Goal: Transaction & Acquisition: Book appointment/travel/reservation

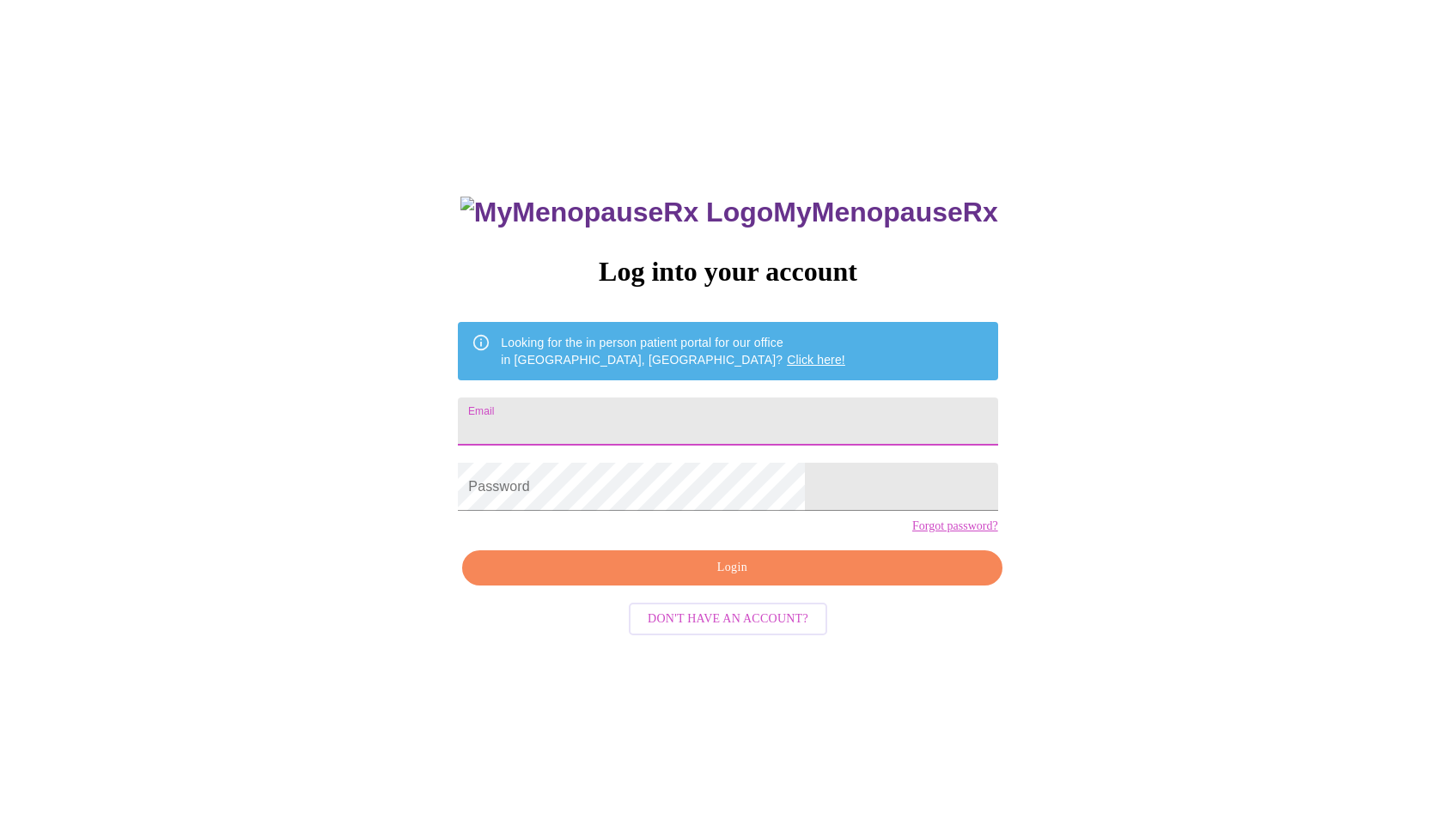
click at [728, 410] on input "Email" at bounding box center [728, 421] width 539 height 48
type input "[EMAIL_ADDRESS][DOMAIN_NAME]"
click at [729, 578] on span "Login" at bounding box center [731, 567] width 500 height 21
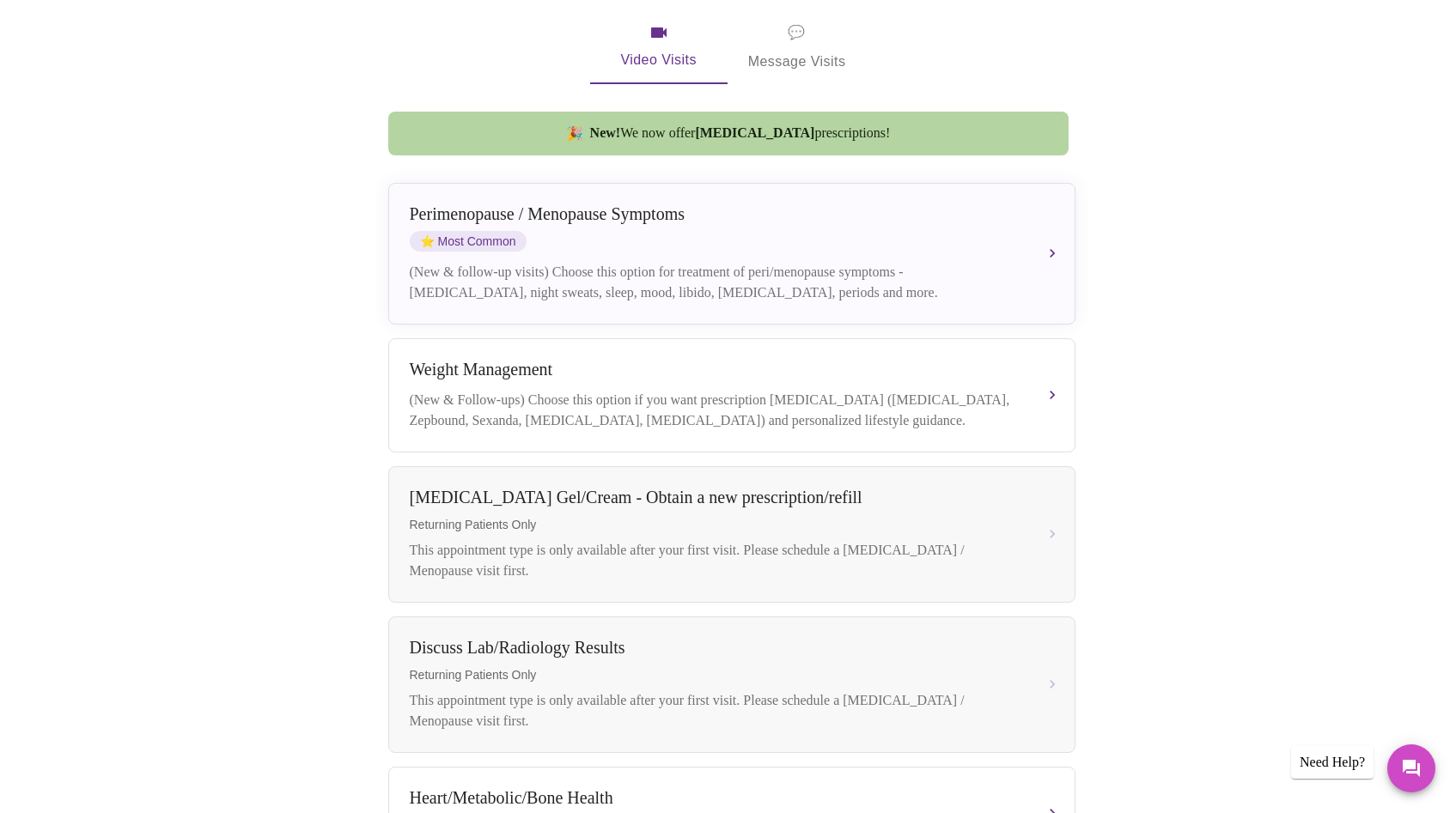
scroll to position [343, 0]
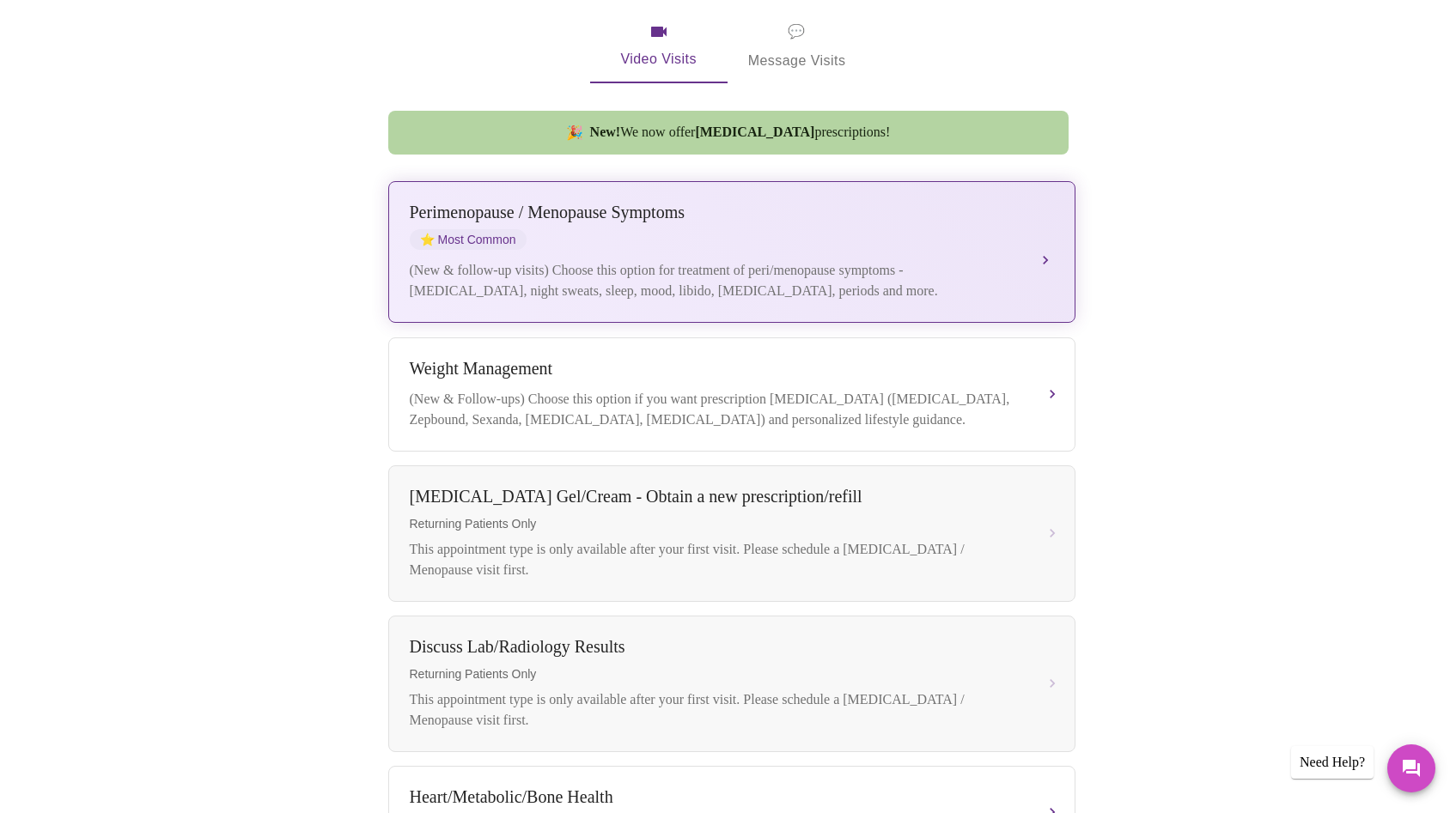
click at [913, 260] on div "(New & follow-up visits) Choose this option for treatment of peri/menopause sym…" at bounding box center [714, 280] width 610 height 41
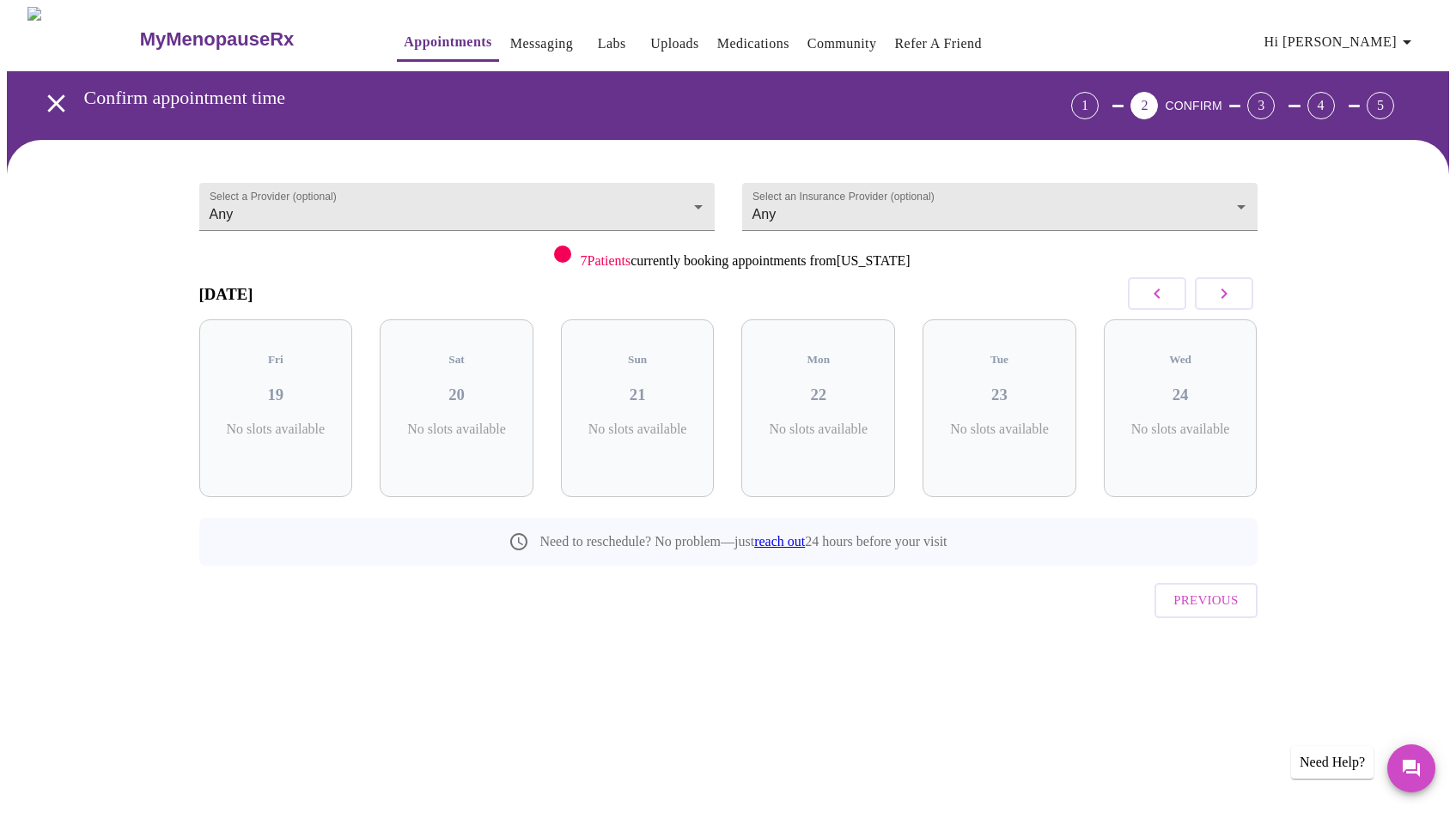
scroll to position [0, 0]
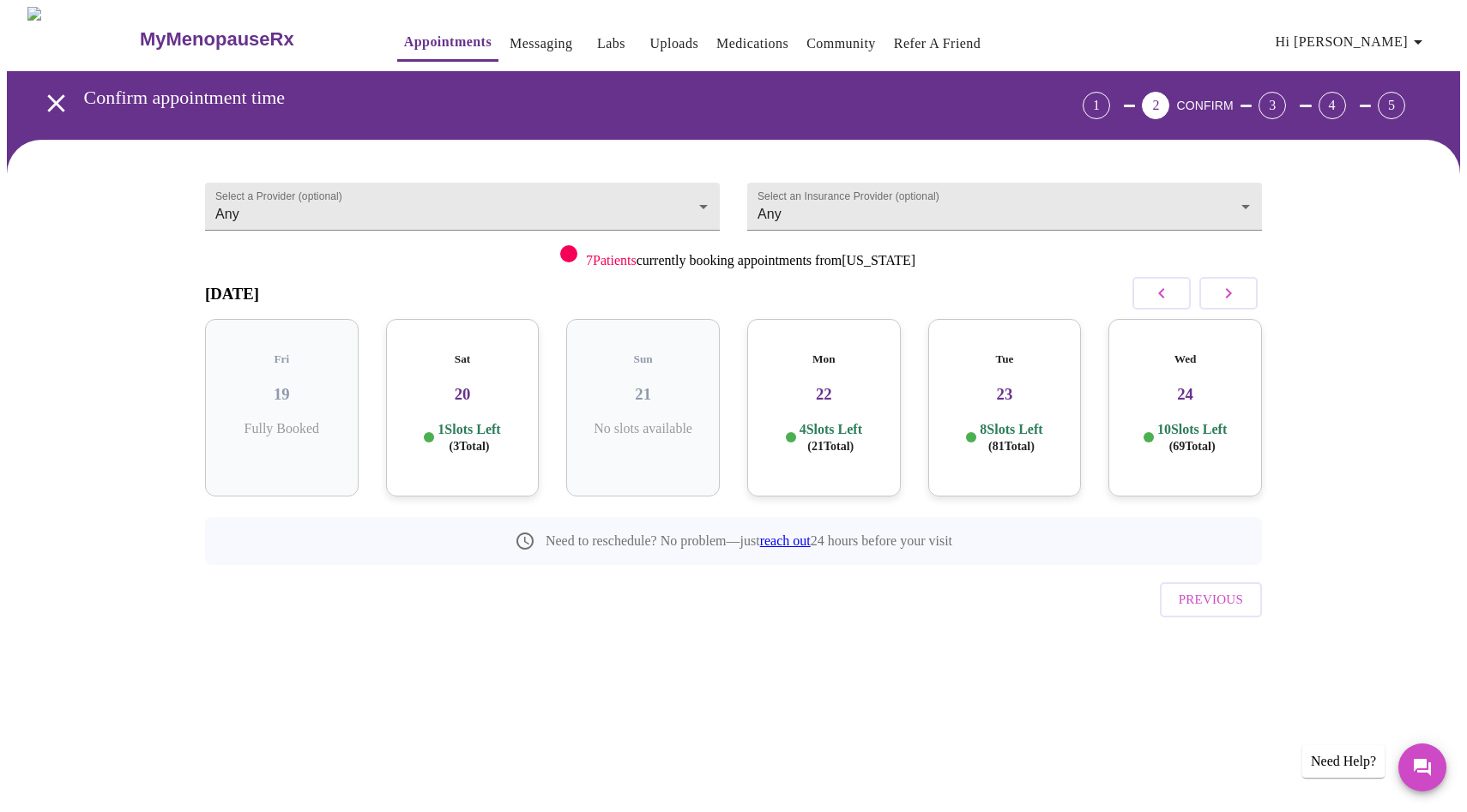
click at [463, 390] on div "Sat 20 1 Slots Left ( 3 Total)" at bounding box center [463, 408] width 153 height 177
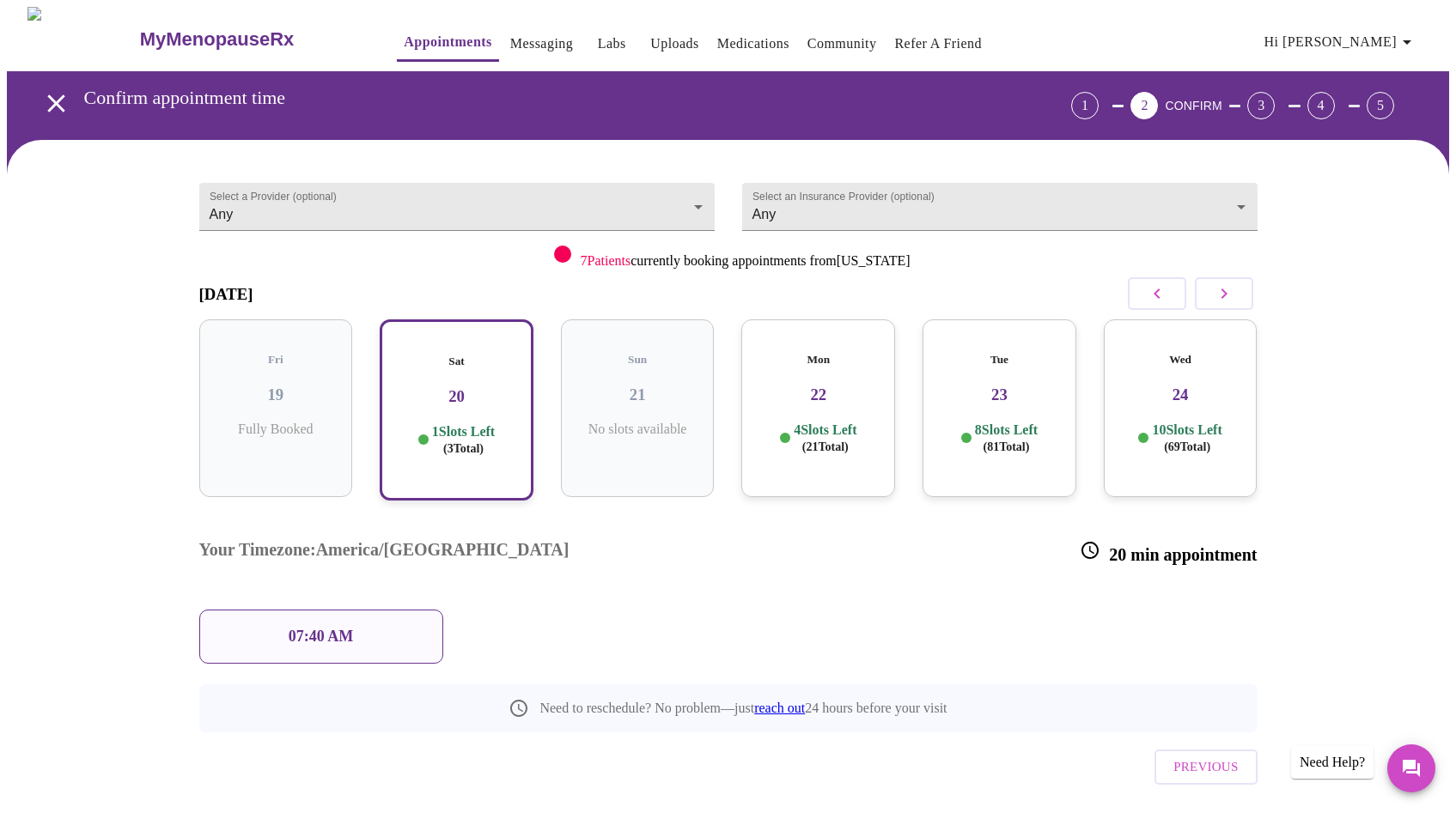
click at [779, 385] on h3 "22" at bounding box center [818, 395] width 126 height 19
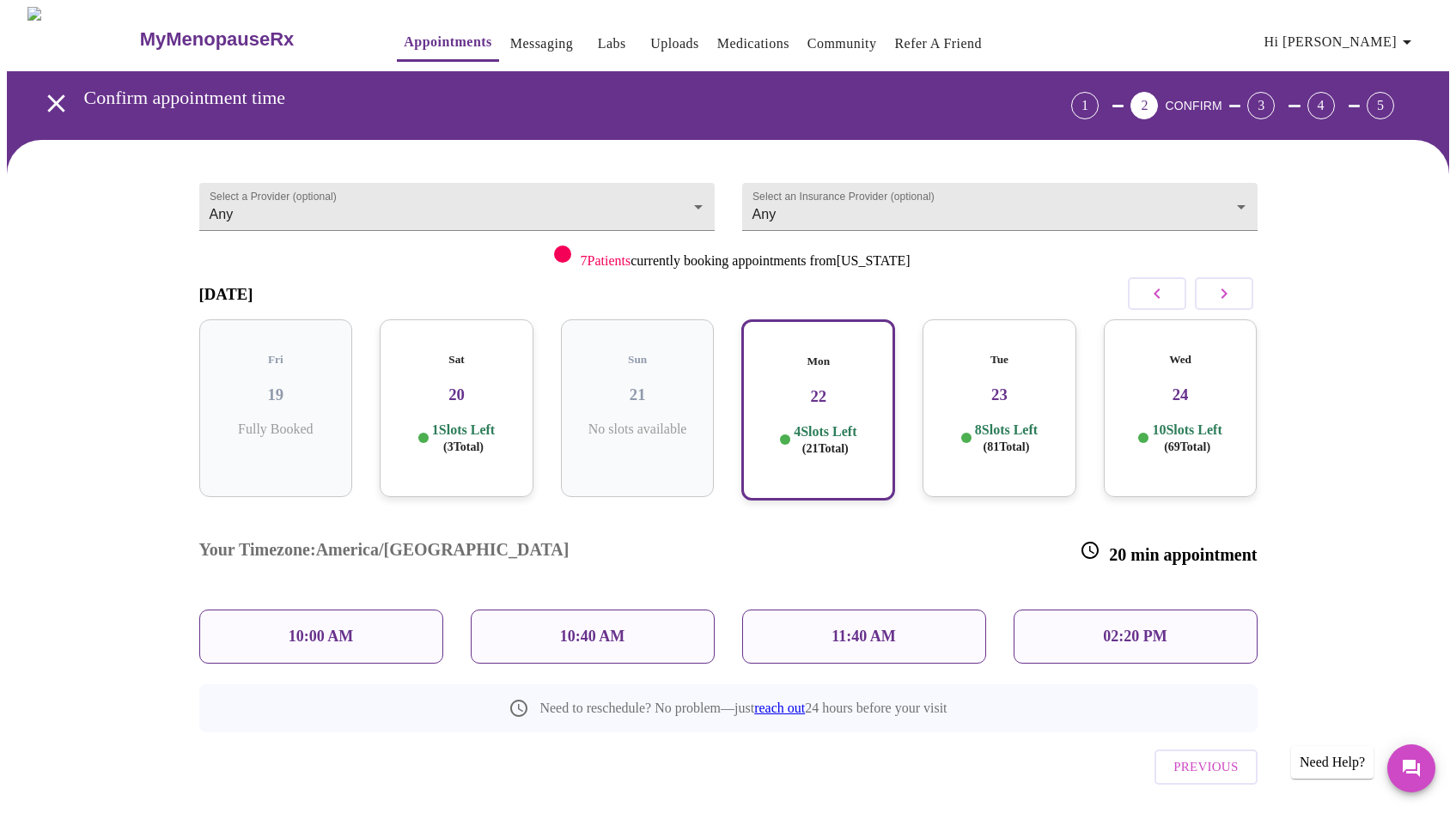
click at [305, 385] on h3 "19" at bounding box center [276, 395] width 126 height 19
